Goal: Navigation & Orientation: Go to known website

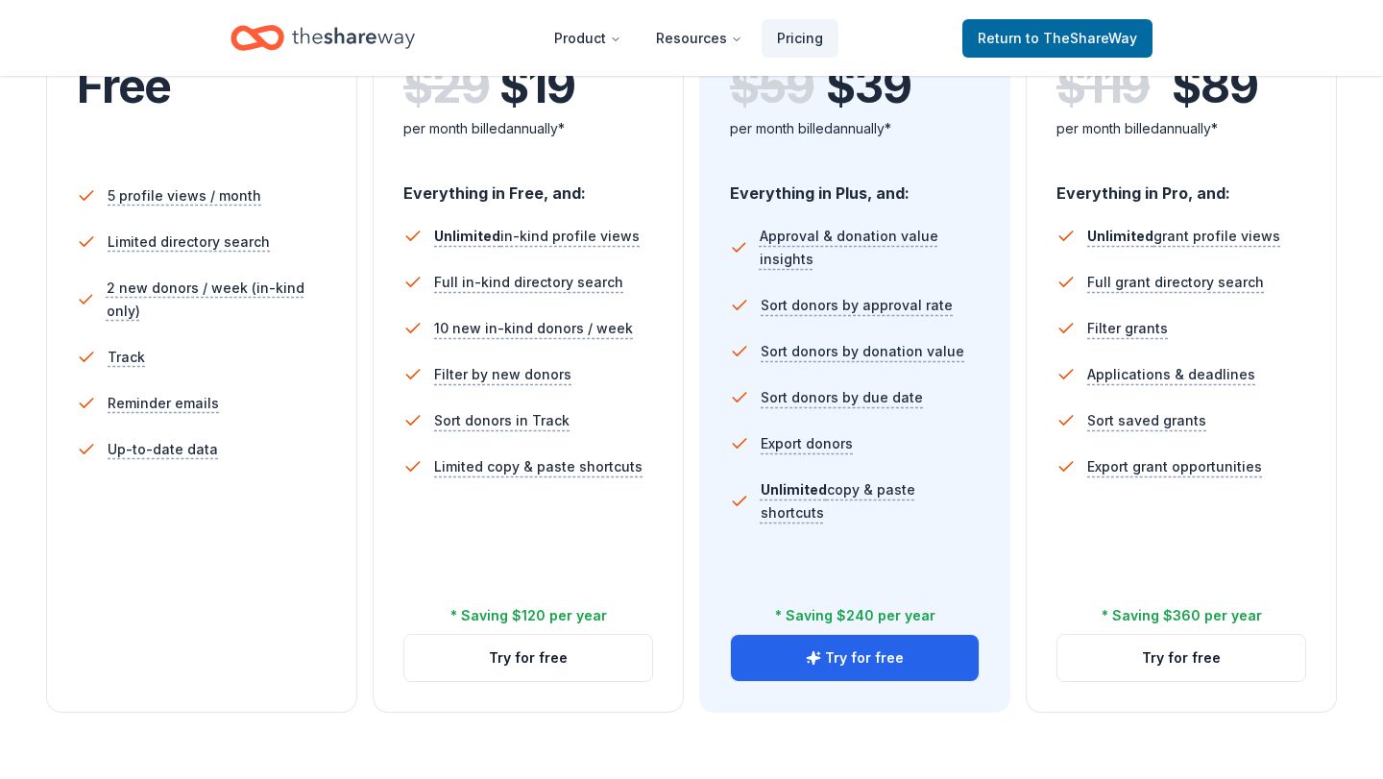
scroll to position [42, 0]
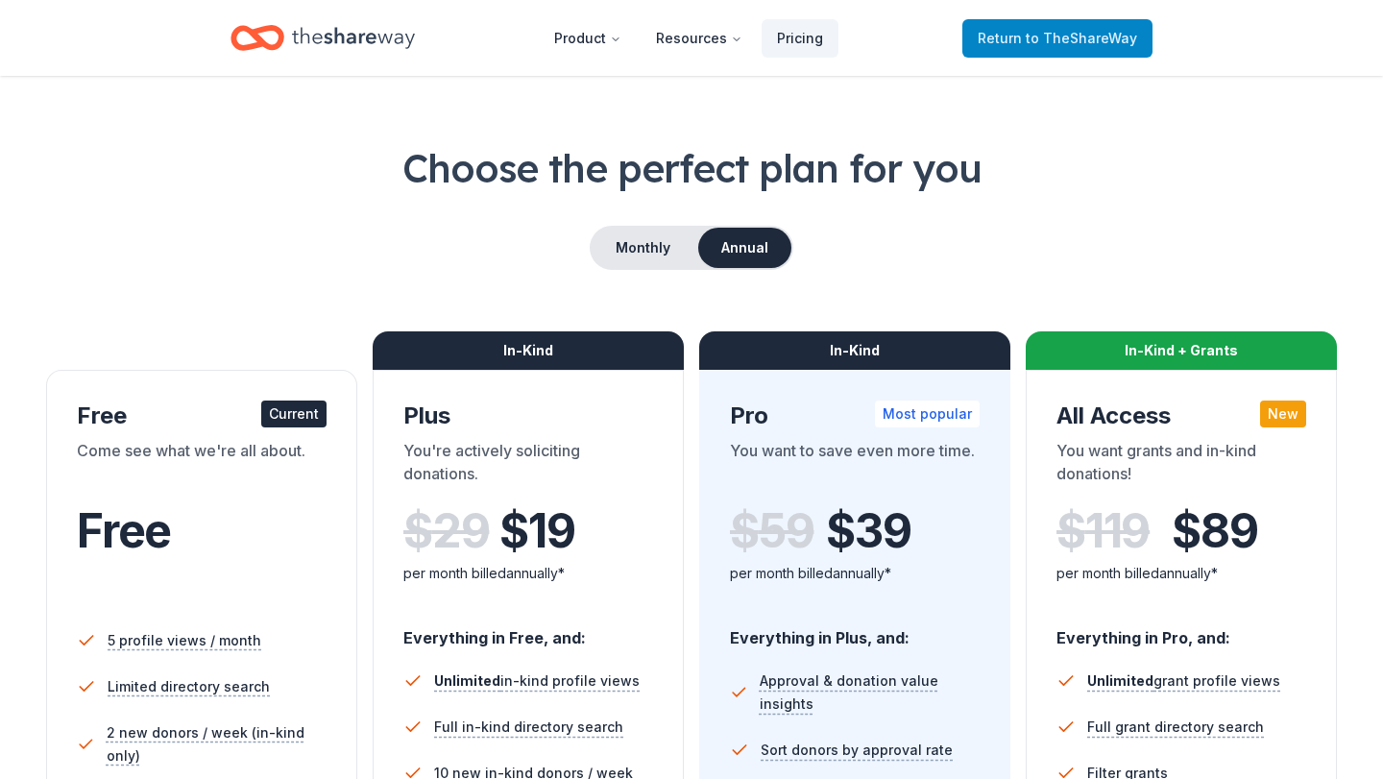
click at [1060, 41] on span "to TheShareWay" at bounding box center [1081, 38] width 111 height 16
